Goal: Find specific page/section: Find specific page/section

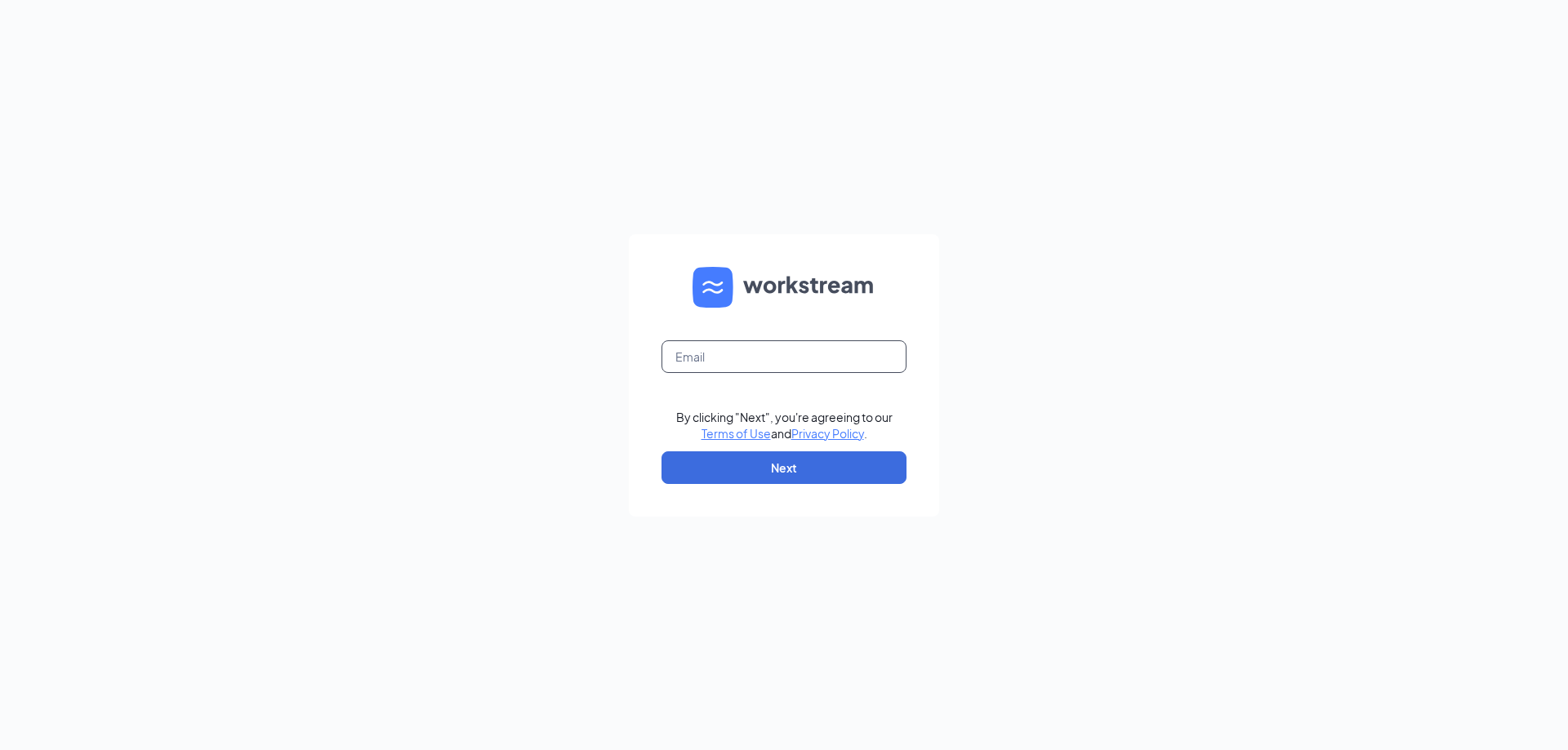
click at [770, 367] on input "text" at bounding box center [784, 357] width 245 height 33
type input "[EMAIL_ADDRESS][DOMAIN_NAME]"
click at [804, 459] on button "Next" at bounding box center [784, 468] width 245 height 33
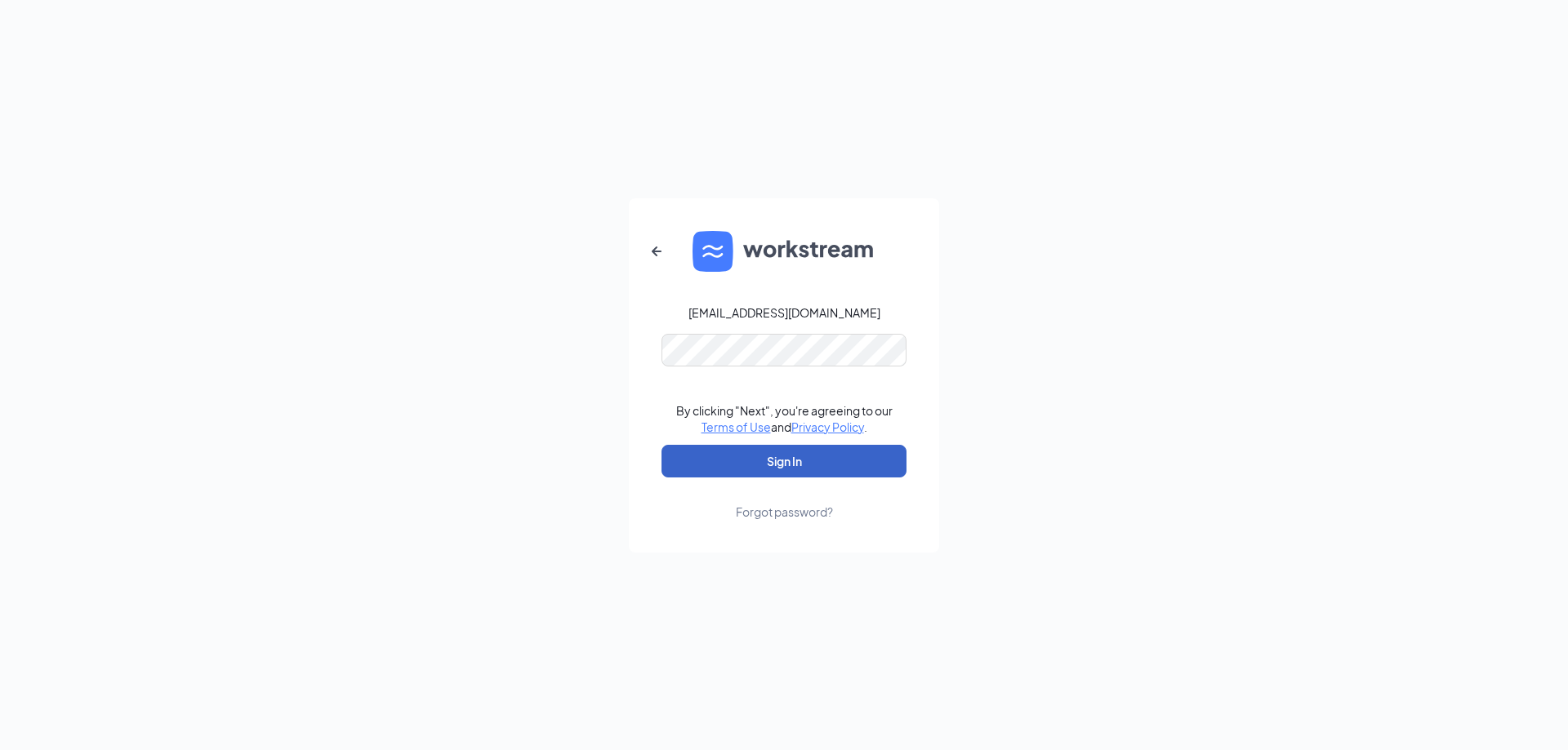
click at [852, 451] on button "Sign In" at bounding box center [784, 461] width 245 height 33
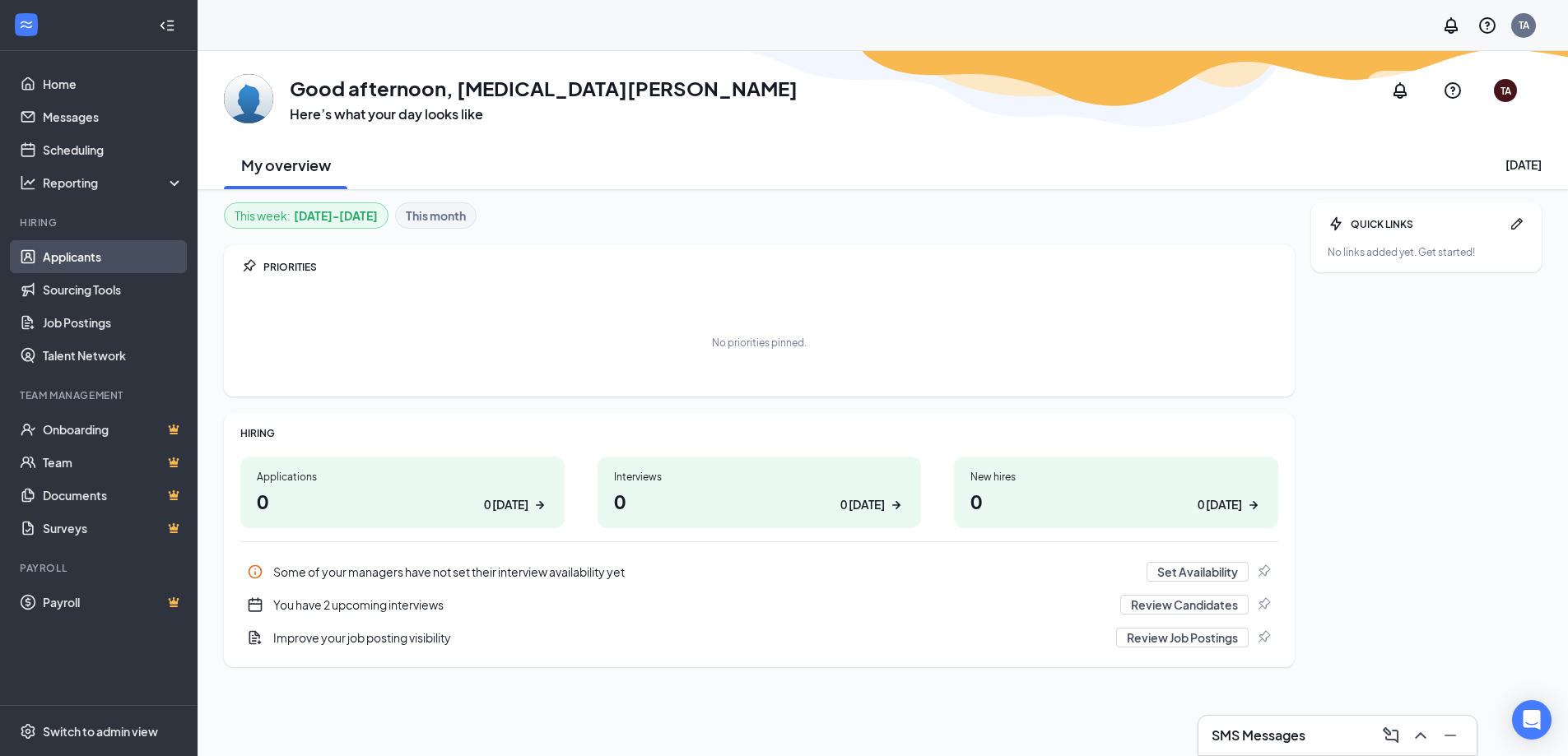
click at [113, 260] on link "Applicants" at bounding box center [113, 257] width 141 height 33
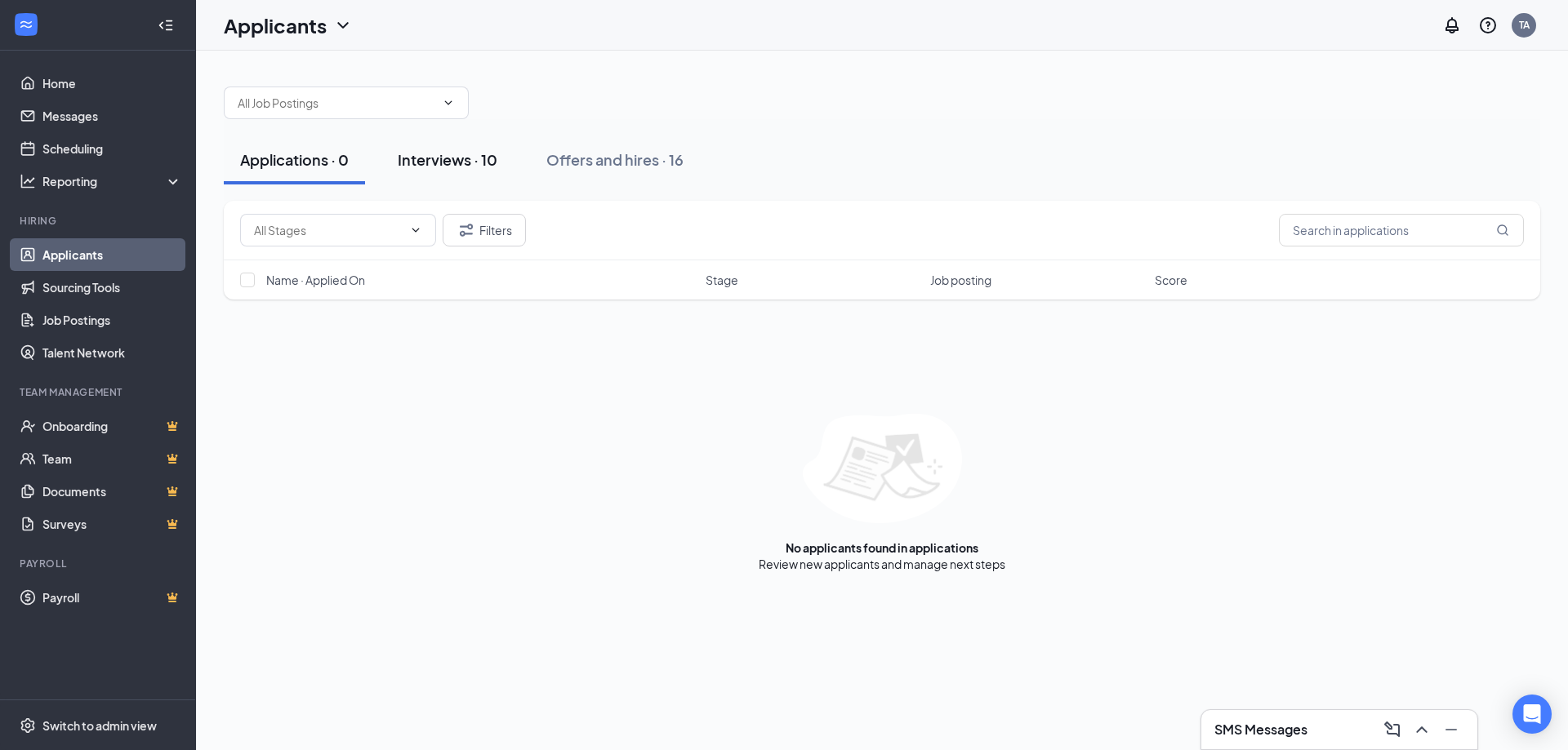
click at [487, 168] on div "Interviews · 10" at bounding box center [447, 159] width 99 height 20
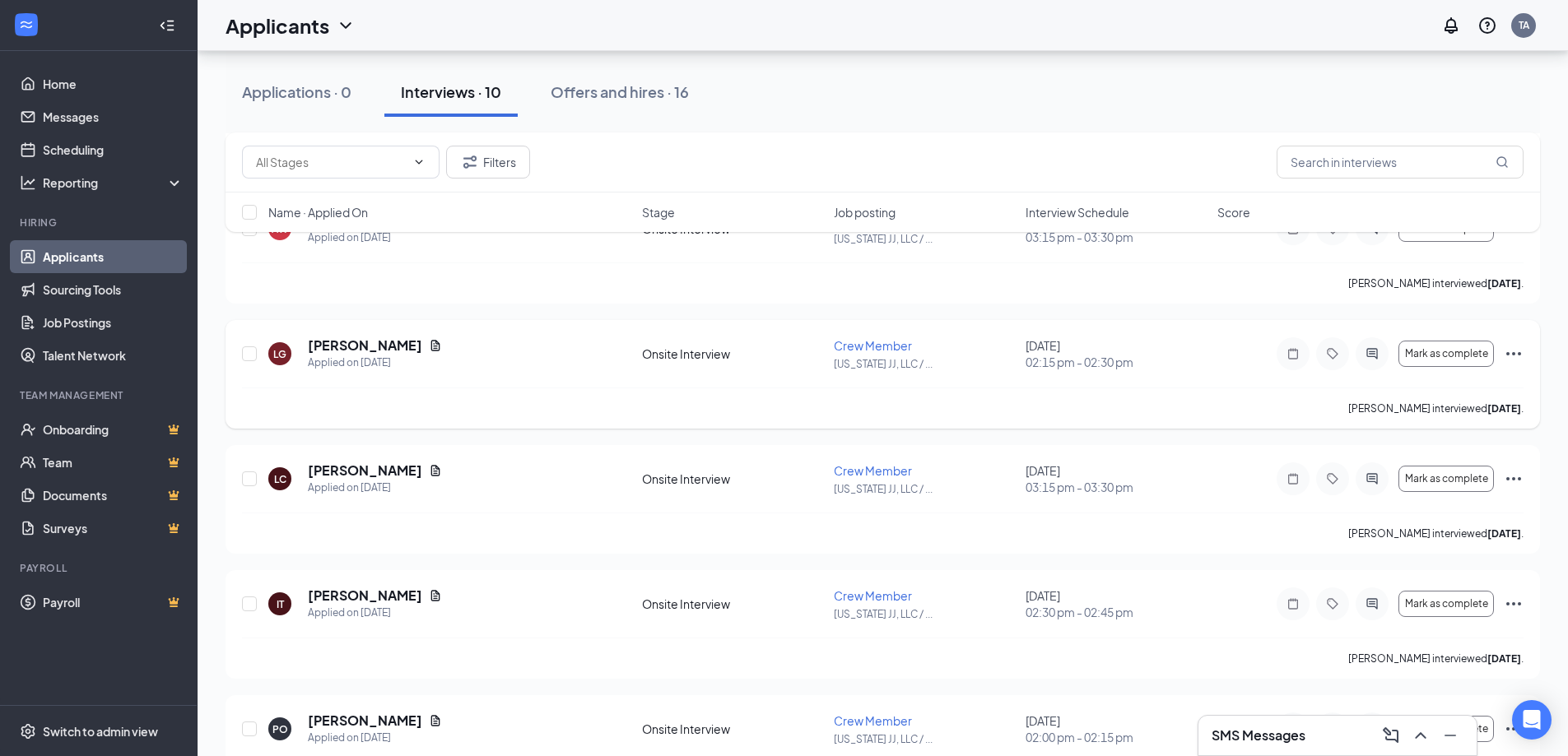
scroll to position [659, 0]
